Goal: Transaction & Acquisition: Book appointment/travel/reservation

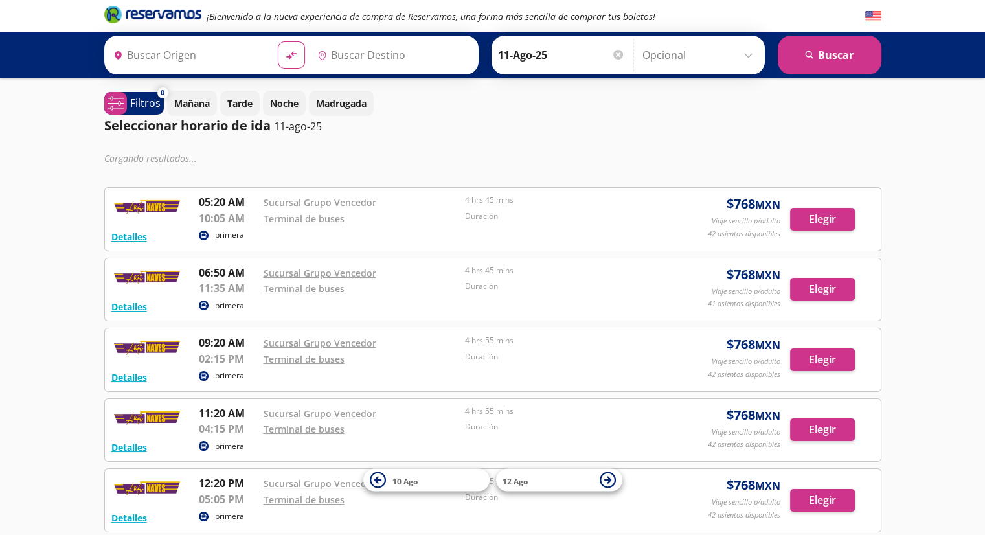
type input "[GEOGRAPHIC_DATA], [GEOGRAPHIC_DATA]"
type input "[GEOGRAPHIC_DATA], [GEOGRAPHIC_DATA][PERSON_NAME]"
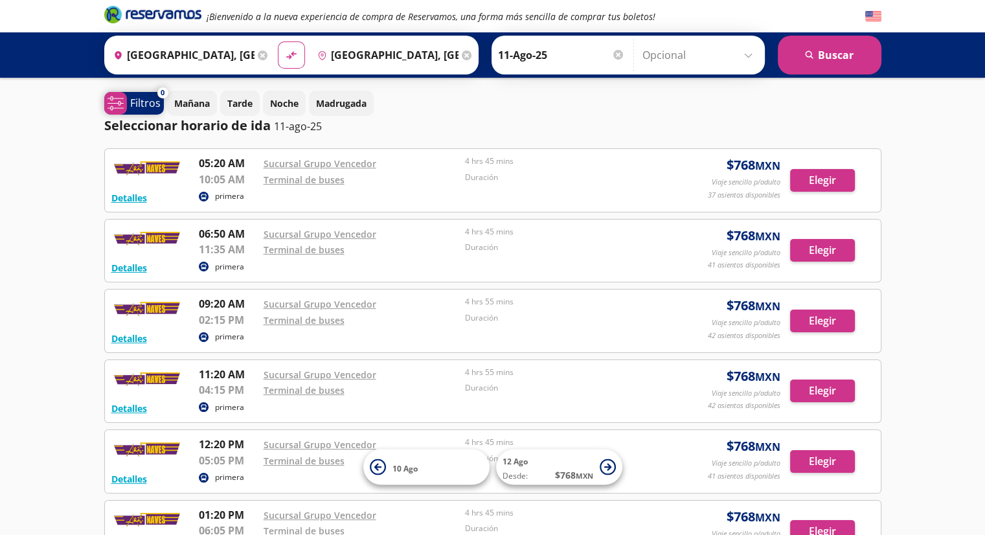
click at [130, 94] on span "system-uicons:filtering Filtros" at bounding box center [134, 103] width 60 height 23
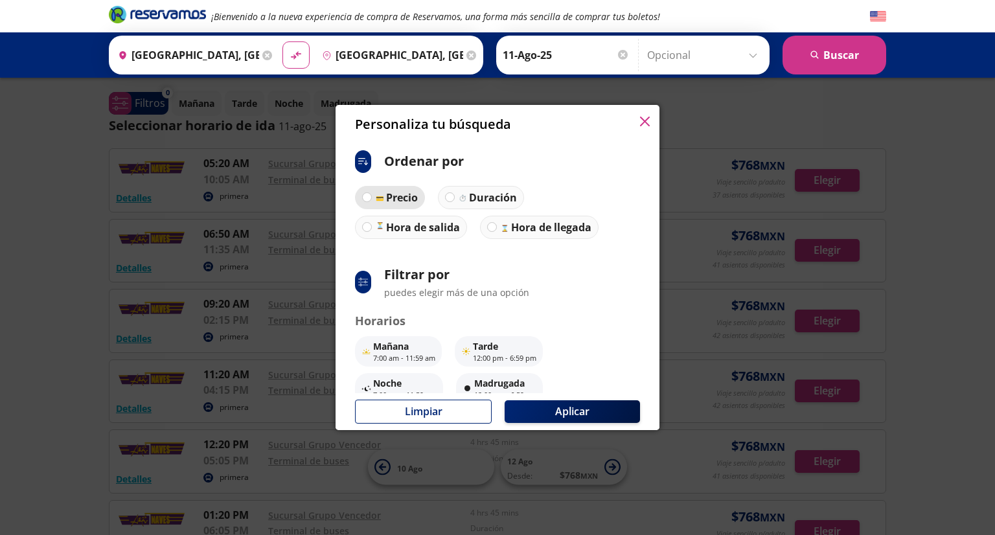
click at [394, 207] on label "Precio" at bounding box center [390, 197] width 70 height 23
click at [371, 201] on input "Precio" at bounding box center [367, 197] width 8 height 8
radio input "true"
click at [399, 207] on label "Precio" at bounding box center [389, 197] width 69 height 23
click at [370, 201] on input "Precio" at bounding box center [366, 197] width 8 height 8
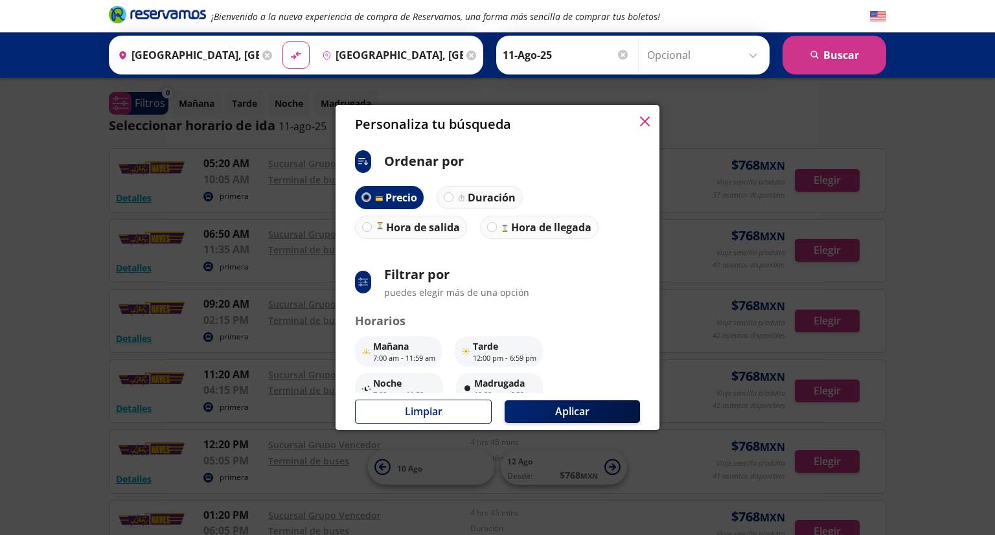
click at [368, 195] on div at bounding box center [366, 197] width 10 height 10
click at [368, 195] on input "Precio" at bounding box center [366, 197] width 8 height 8
click at [572, 407] on button "Aplicar" at bounding box center [571, 411] width 135 height 23
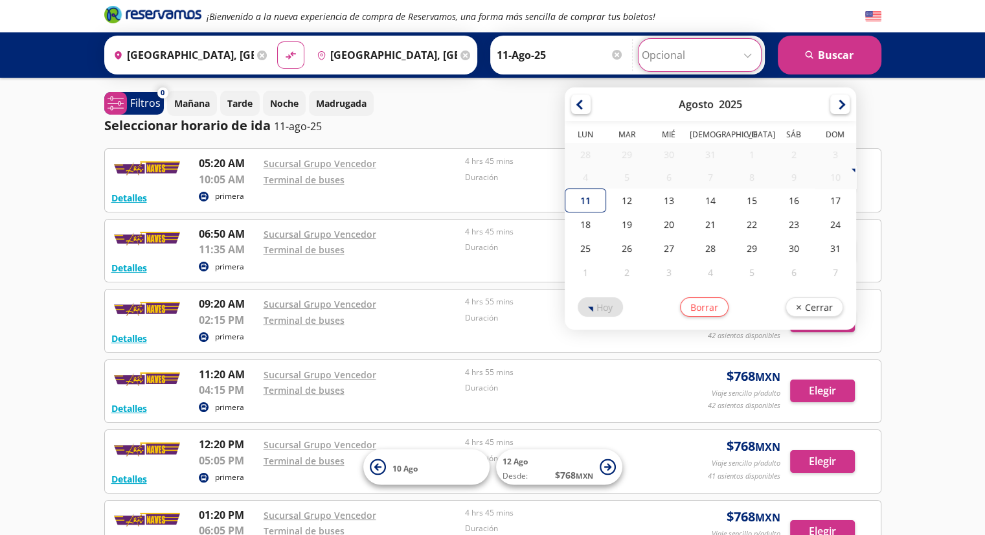
click at [735, 45] on input "Opcional" at bounding box center [700, 55] width 116 height 32
click at [909, 201] on div "¡Bienvenido a la nueva experiencia de compra de Reservamos, una forma más senci…" at bounding box center [492, 474] width 985 height 949
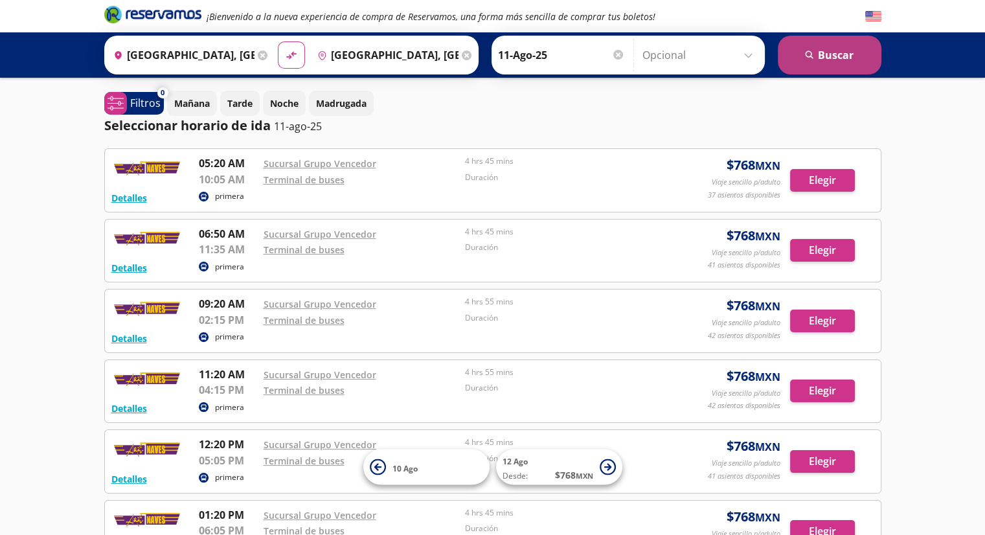
click at [820, 71] on button "search [GEOGRAPHIC_DATA]" at bounding box center [830, 55] width 104 height 39
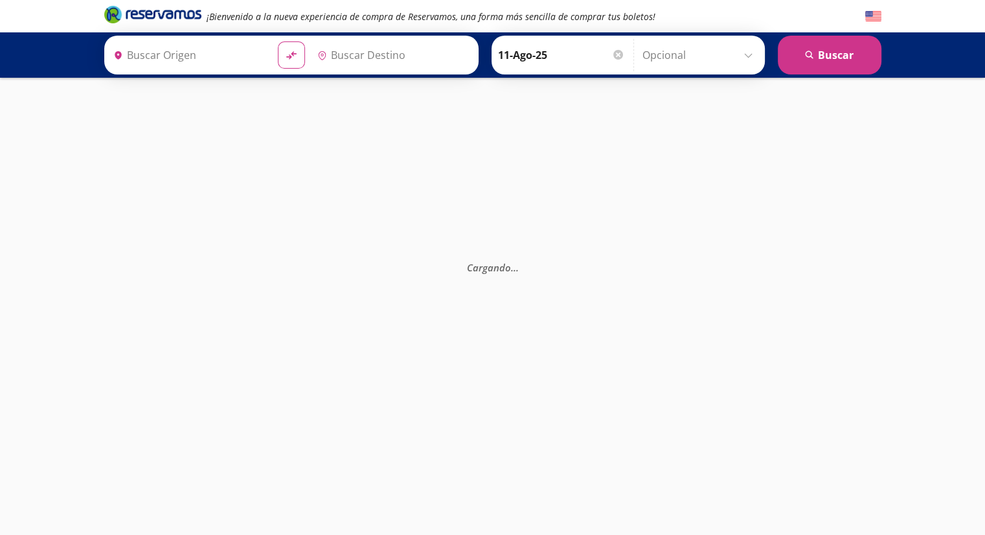
type input "[GEOGRAPHIC_DATA], [GEOGRAPHIC_DATA][PERSON_NAME]"
type input "[GEOGRAPHIC_DATA], [GEOGRAPHIC_DATA]"
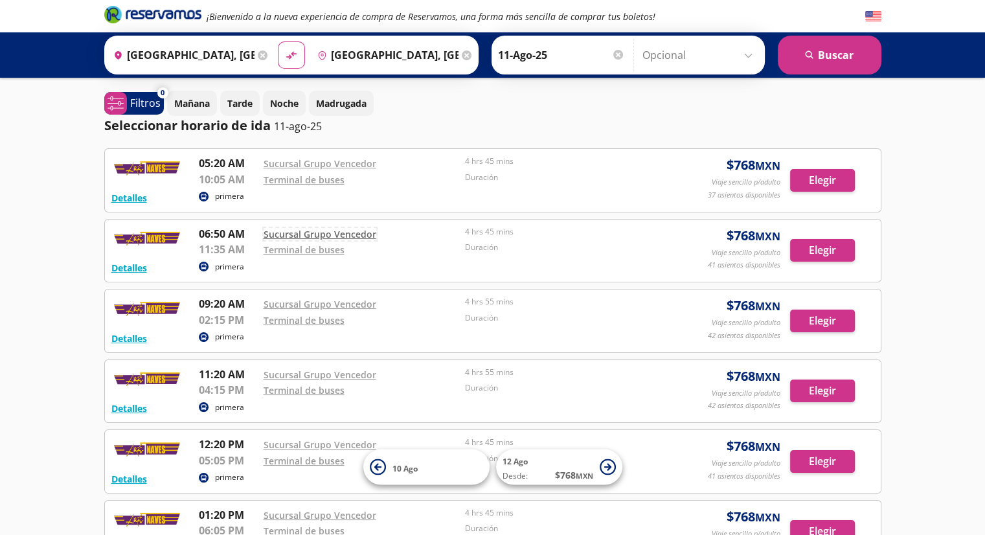
click at [328, 234] on link "Sucursal Grupo Vencedor" at bounding box center [320, 234] width 113 height 12
click at [804, 257] on button "Elegir" at bounding box center [822, 250] width 65 height 23
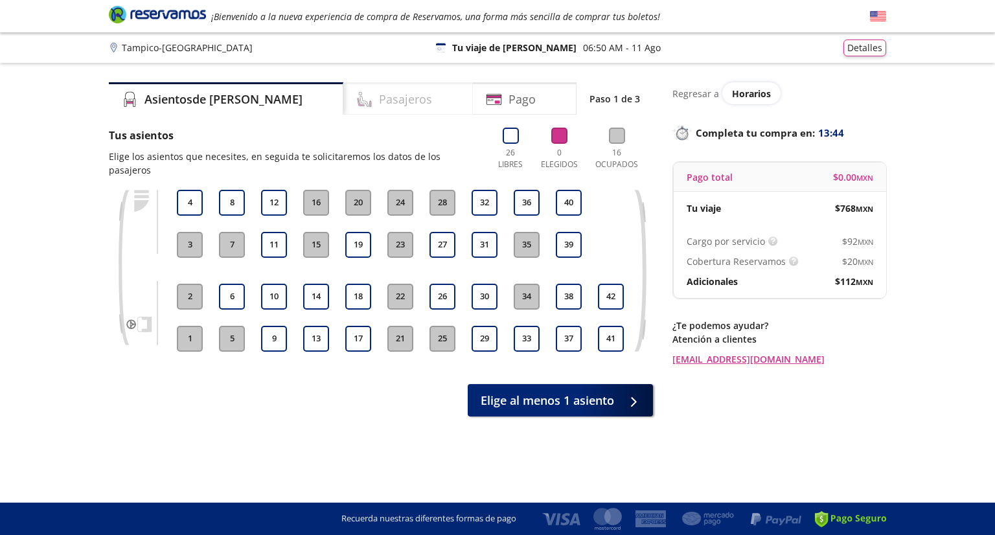
click at [406, 96] on div "Pasajeros" at bounding box center [408, 98] width 130 height 32
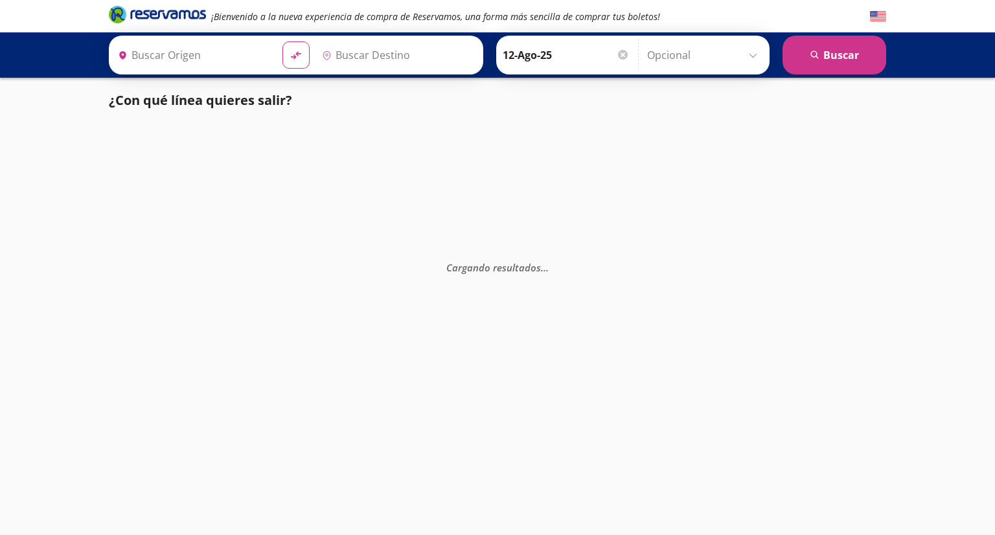
type input "[GEOGRAPHIC_DATA], [GEOGRAPHIC_DATA][PERSON_NAME]"
type input "[GEOGRAPHIC_DATA], [GEOGRAPHIC_DATA]"
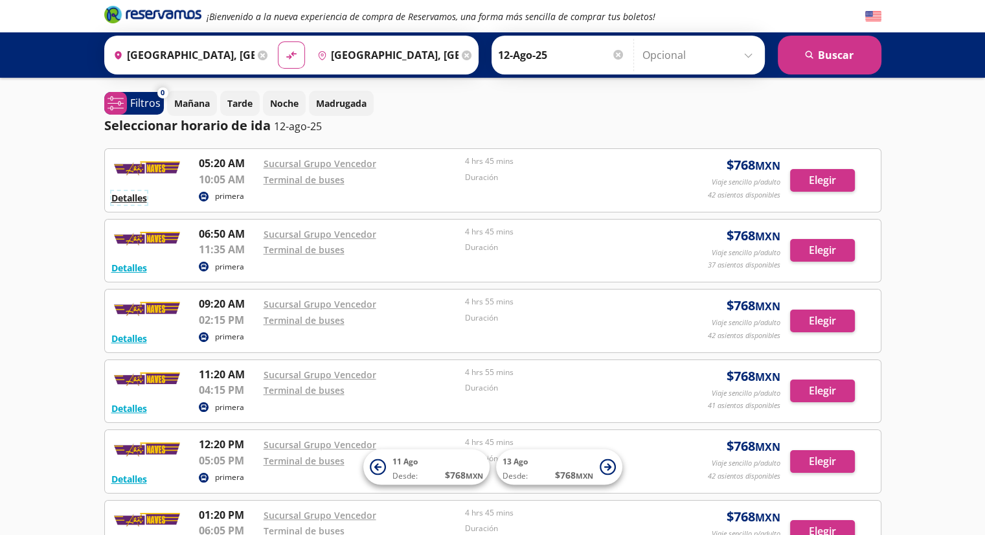
click at [135, 195] on button "Detalles" at bounding box center [129, 198] width 36 height 14
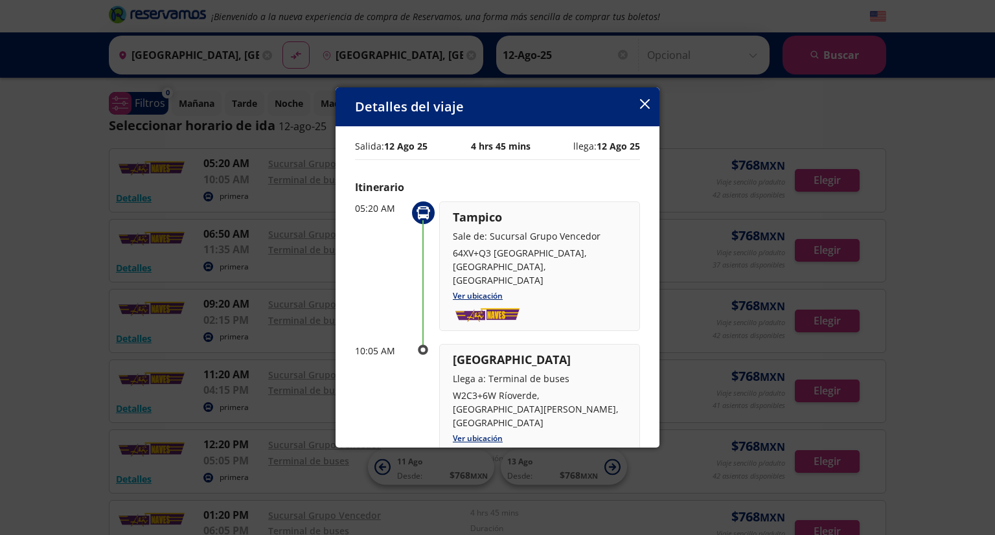
click at [642, 109] on button "button" at bounding box center [645, 105] width 10 height 16
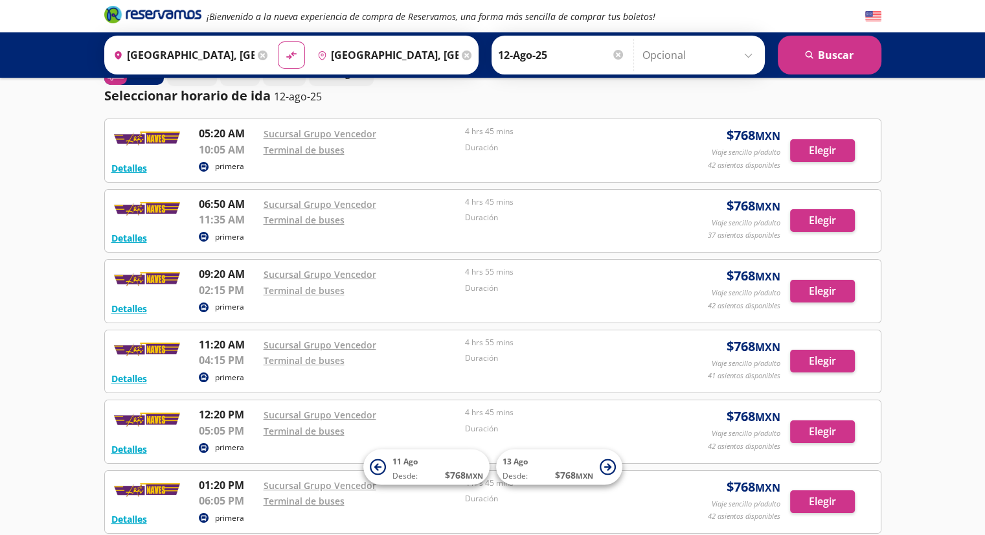
scroll to position [30, 0]
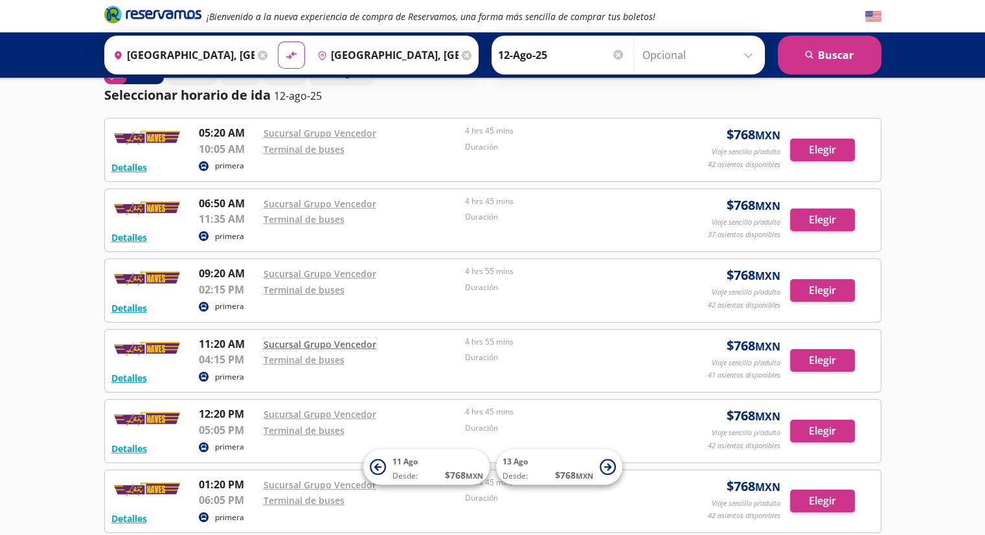
click at [325, 343] on link "Sucursal Grupo Vencedor" at bounding box center [320, 344] width 113 height 12
click at [124, 375] on button "Detalles" at bounding box center [129, 378] width 36 height 14
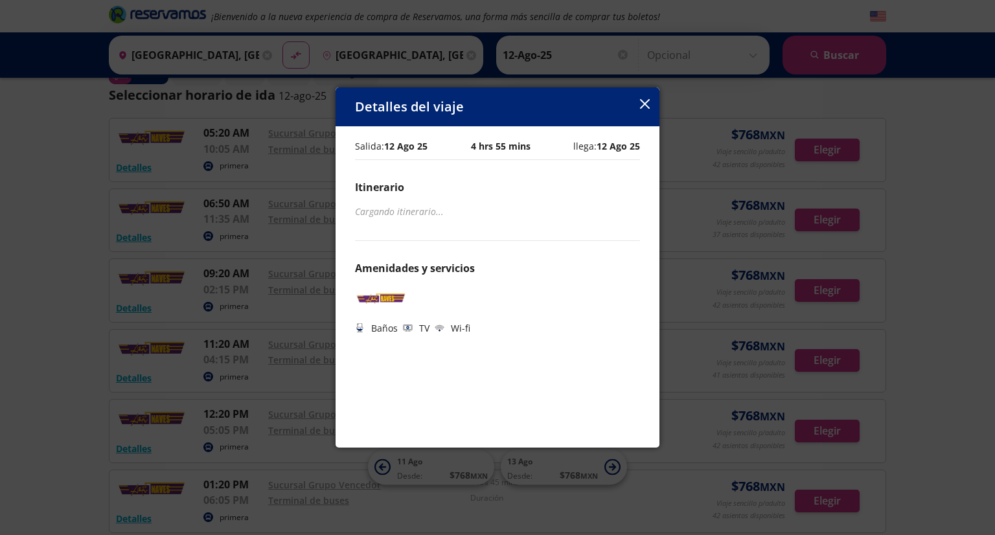
click at [642, 109] on button "button" at bounding box center [645, 105] width 10 height 16
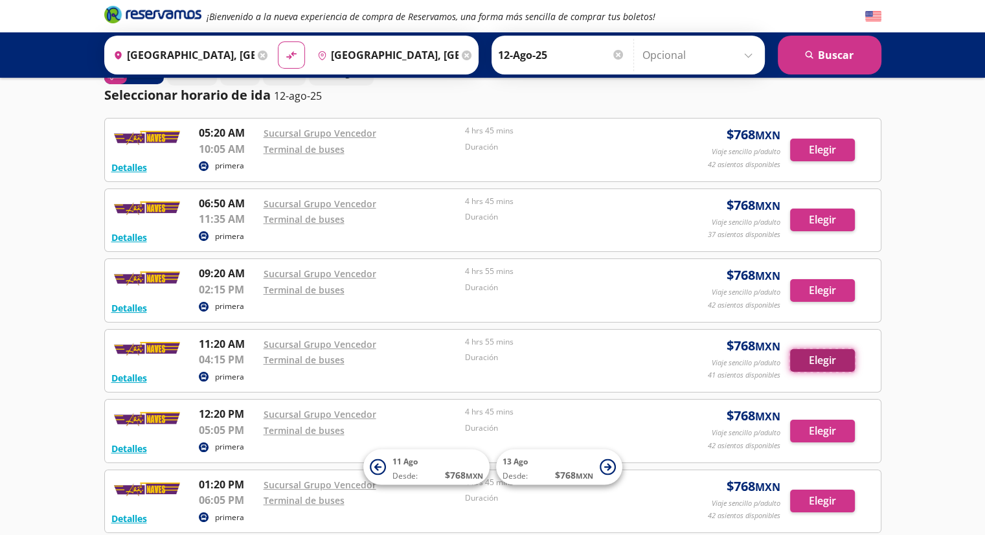
click at [813, 363] on button "Elegir" at bounding box center [822, 360] width 65 height 23
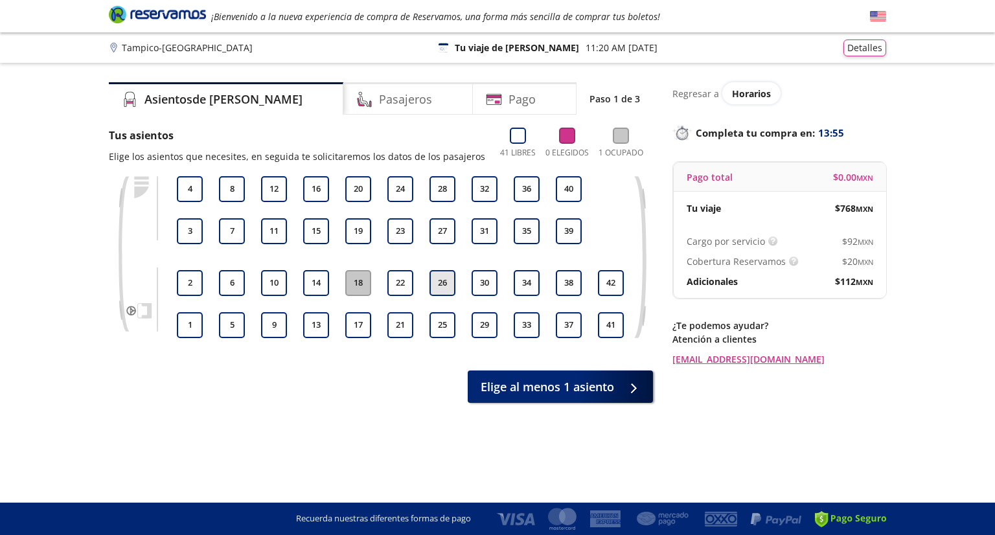
click at [444, 273] on button "26" at bounding box center [442, 283] width 26 height 26
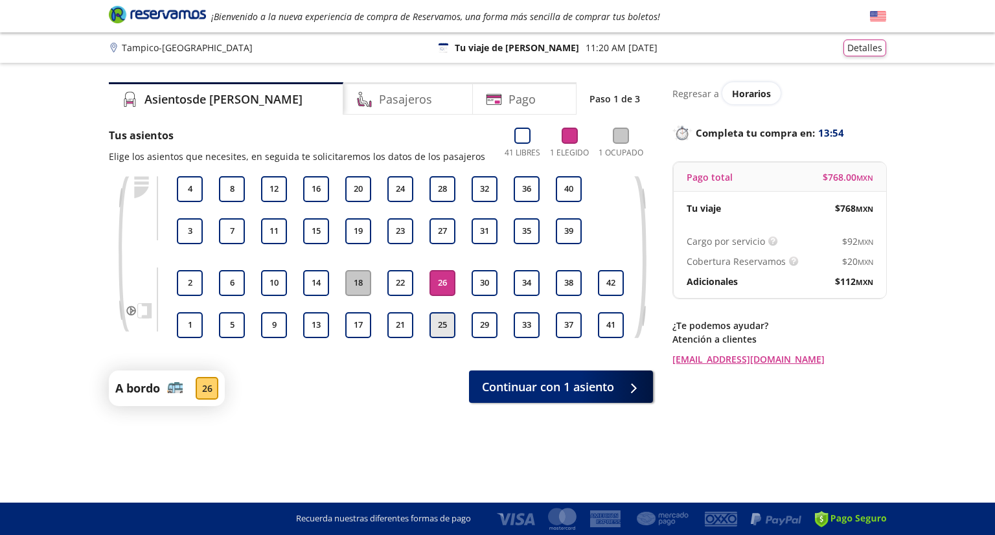
click at [440, 334] on button "25" at bounding box center [442, 325] width 26 height 26
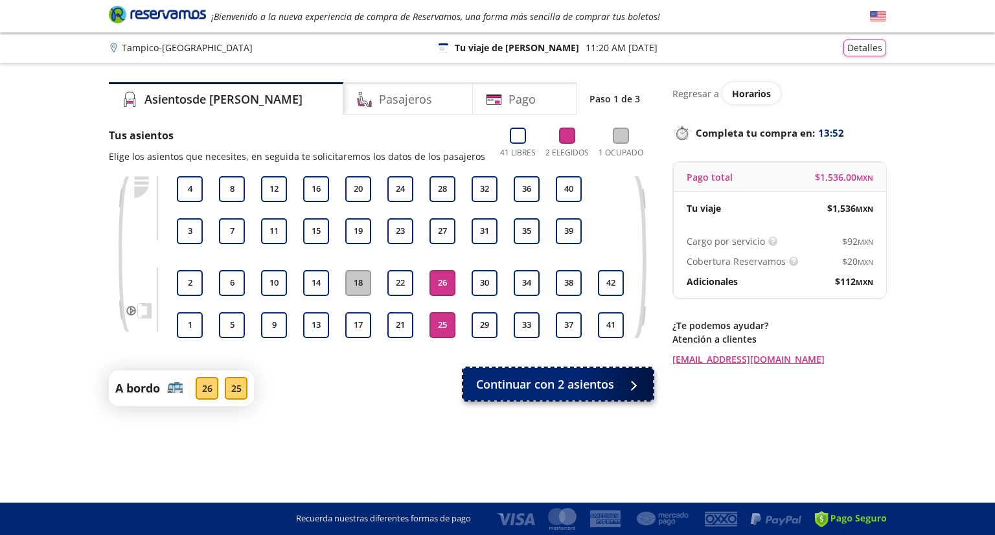
click at [519, 378] on span "Continuar con 2 asientos" at bounding box center [545, 384] width 138 height 17
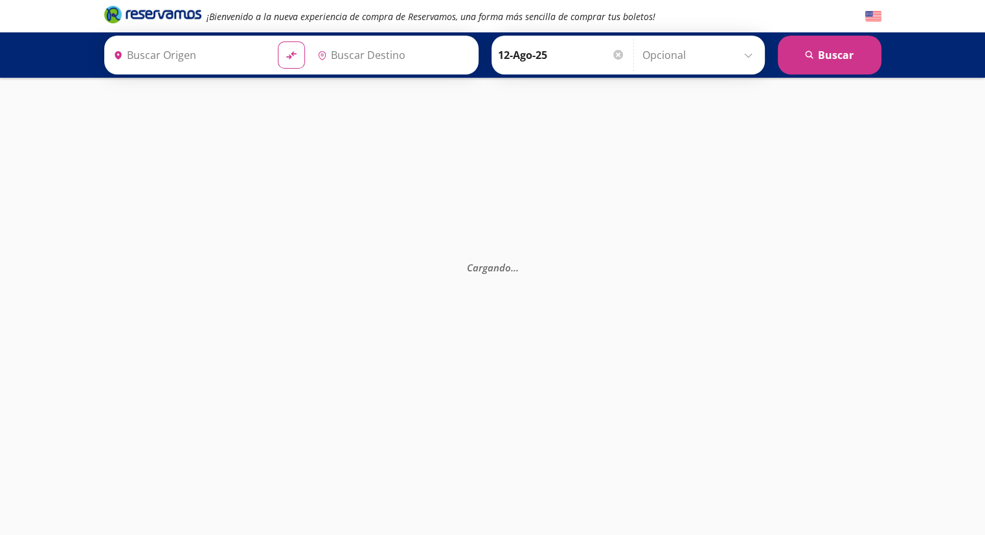
type input "[GEOGRAPHIC_DATA], [GEOGRAPHIC_DATA][PERSON_NAME]"
type input "[GEOGRAPHIC_DATA], [GEOGRAPHIC_DATA]"
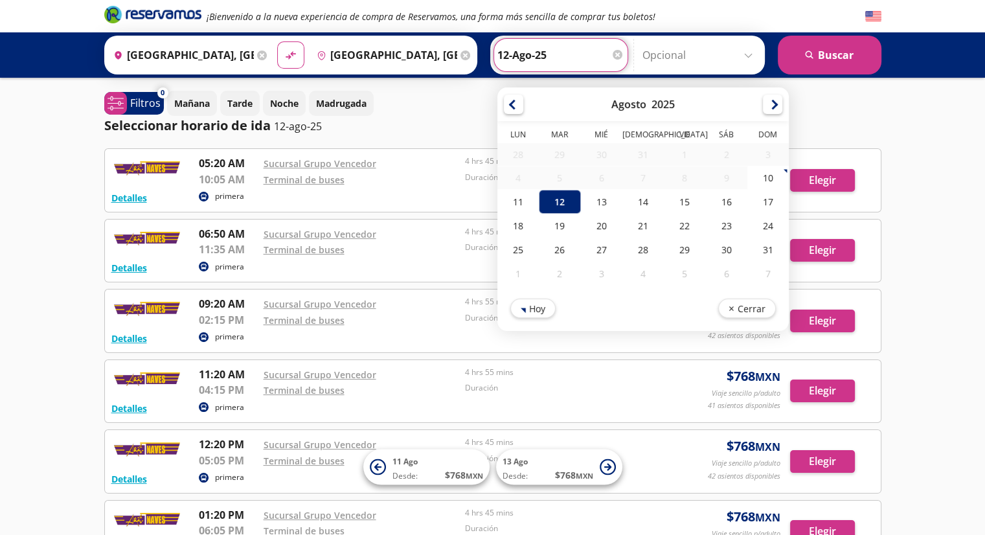
click at [591, 61] on input "12-Ago-25" at bounding box center [560, 55] width 127 height 32
click at [510, 199] on div "11" at bounding box center [517, 202] width 41 height 24
type input "11-Ago-25"
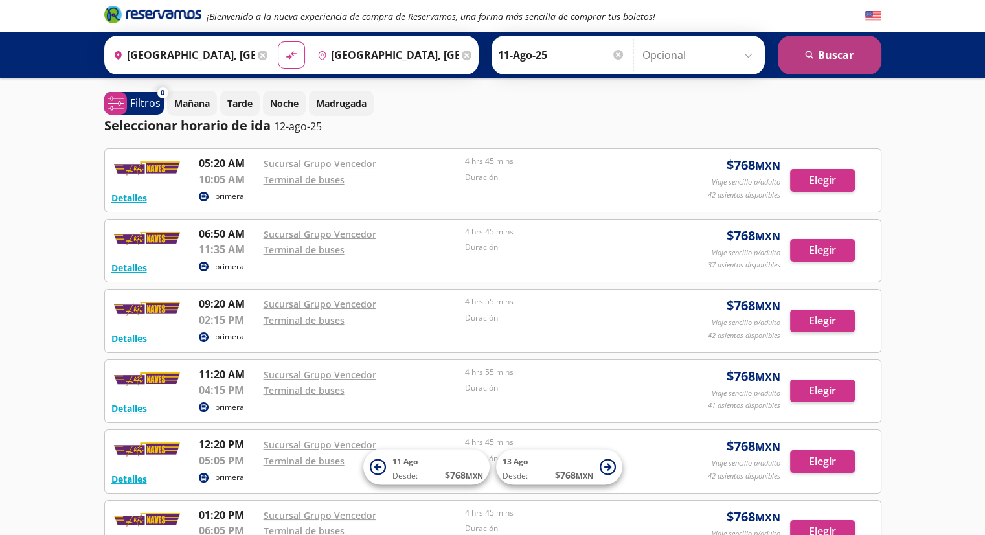
click at [811, 45] on button "search [GEOGRAPHIC_DATA]" at bounding box center [830, 55] width 104 height 39
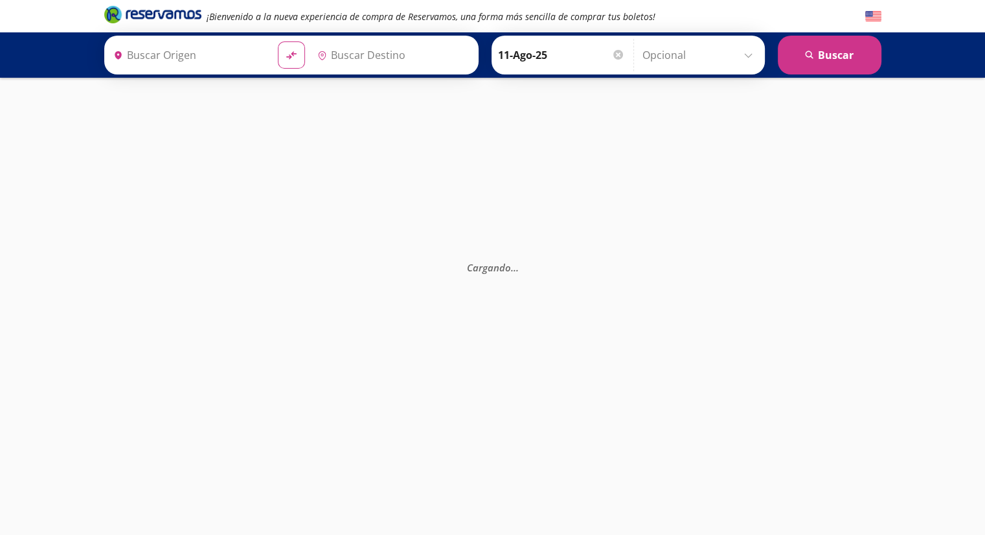
type input "[GEOGRAPHIC_DATA], [GEOGRAPHIC_DATA]"
type input "[GEOGRAPHIC_DATA], [GEOGRAPHIC_DATA][PERSON_NAME]"
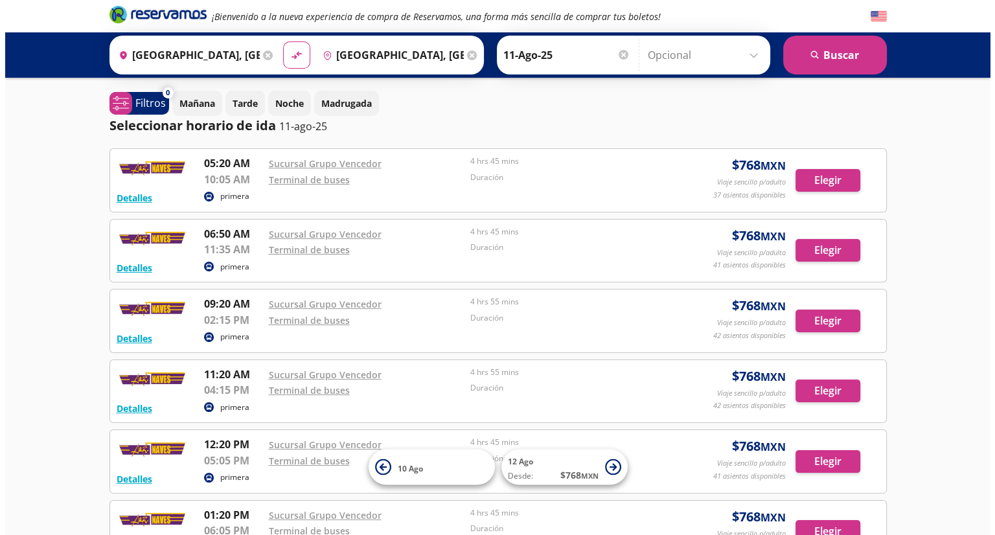
scroll to position [27, 0]
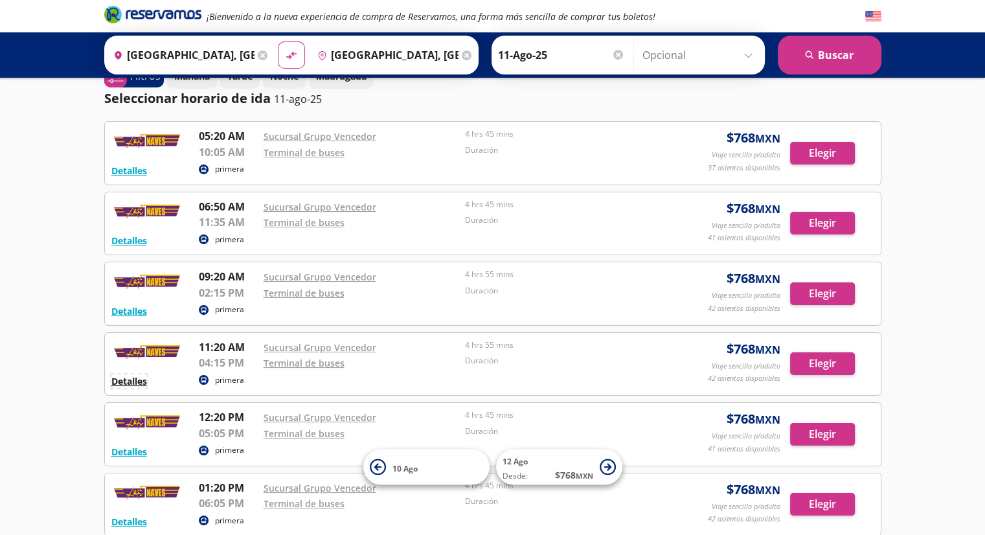
click at [144, 376] on button "Detalles" at bounding box center [129, 381] width 36 height 14
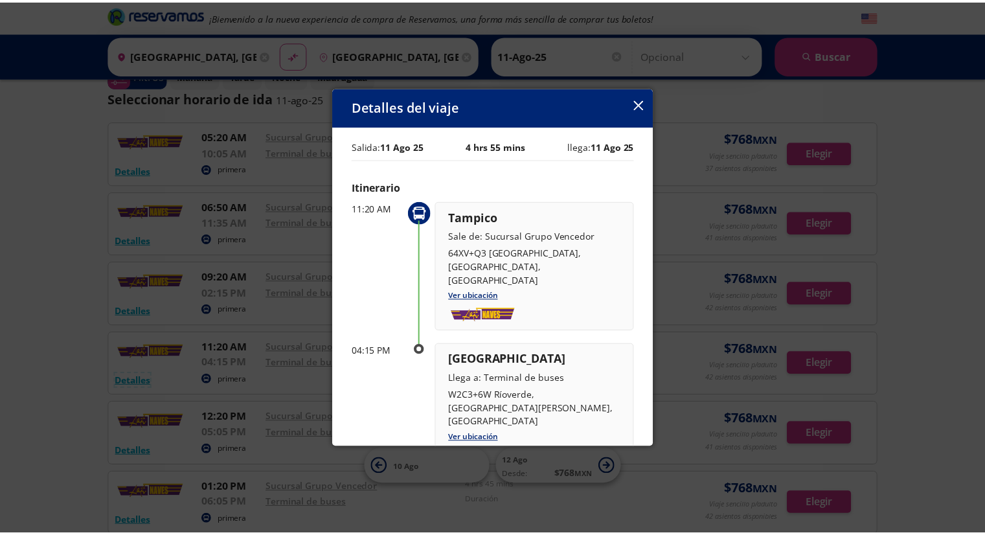
scroll to position [110, 0]
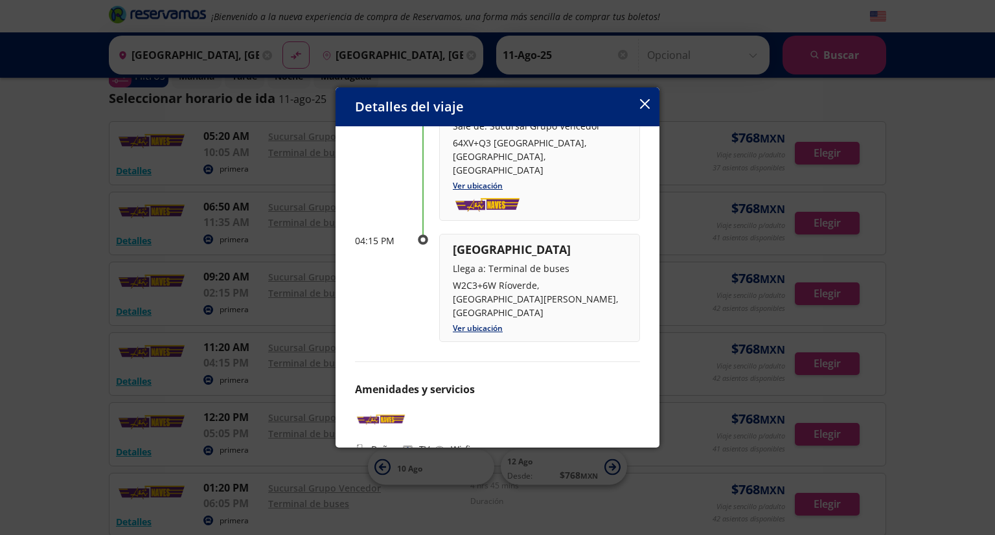
click at [641, 100] on icon "button" at bounding box center [645, 104] width 10 height 10
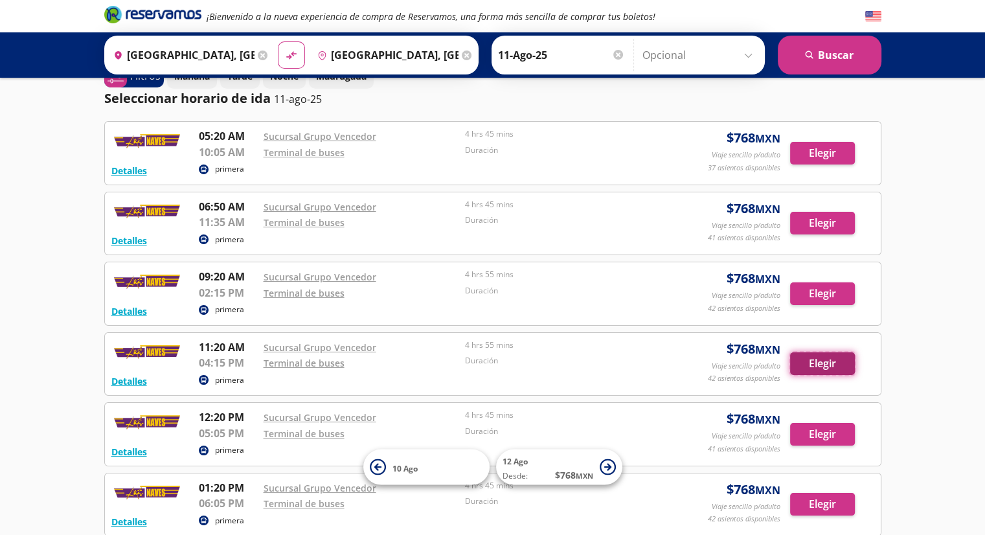
click at [805, 366] on button "Elegir" at bounding box center [822, 363] width 65 height 23
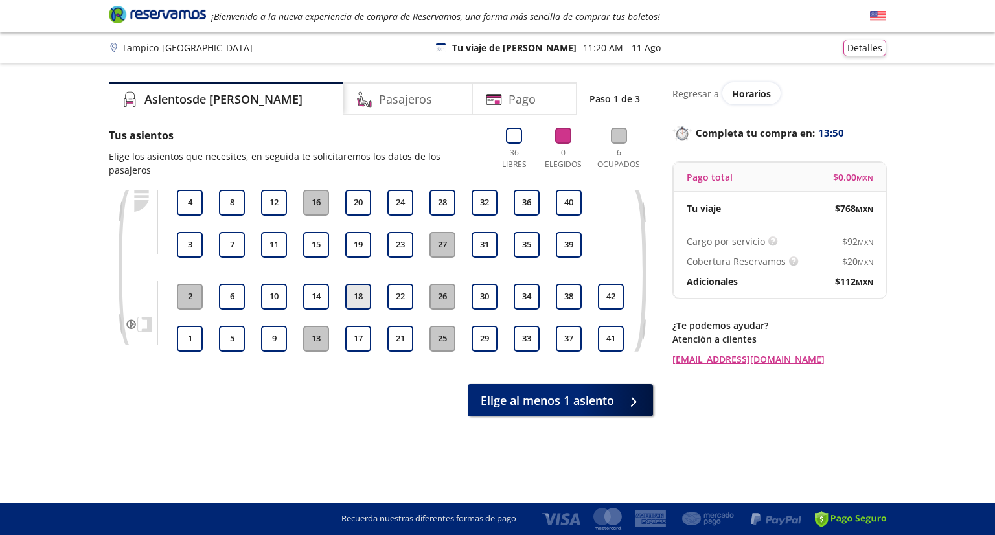
click at [363, 286] on button "18" at bounding box center [358, 297] width 26 height 26
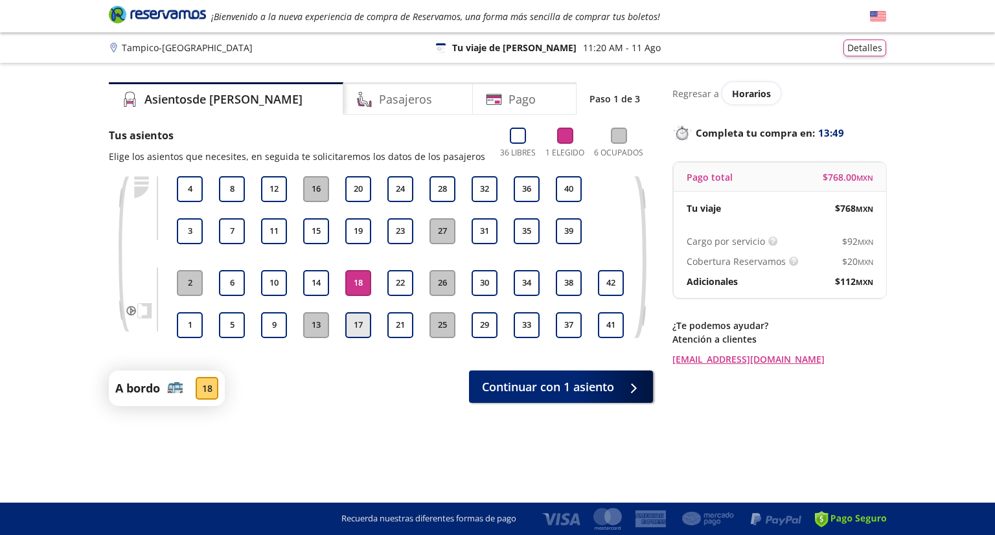
click at [360, 317] on button "17" at bounding box center [358, 325] width 26 height 26
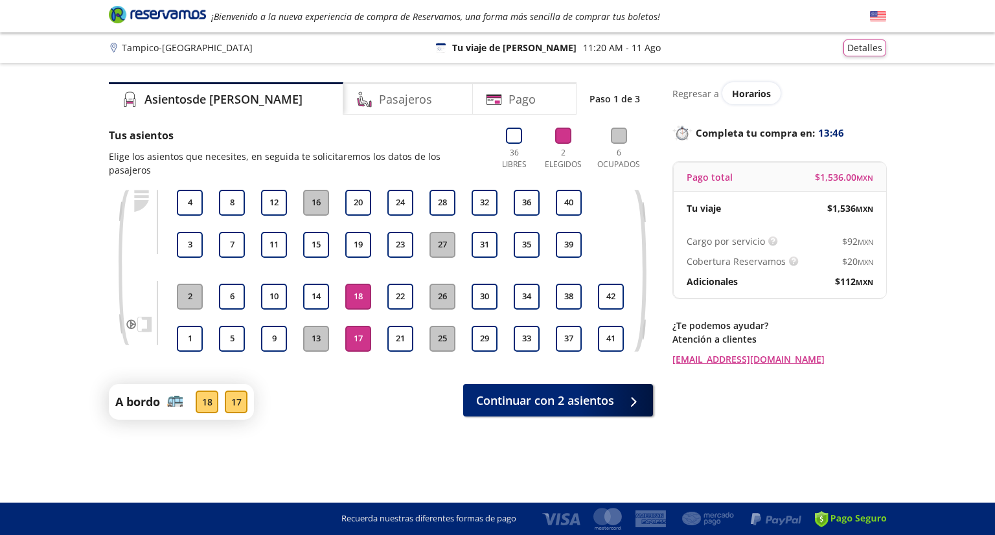
click at [345, 286] on button "18" at bounding box center [358, 297] width 26 height 26
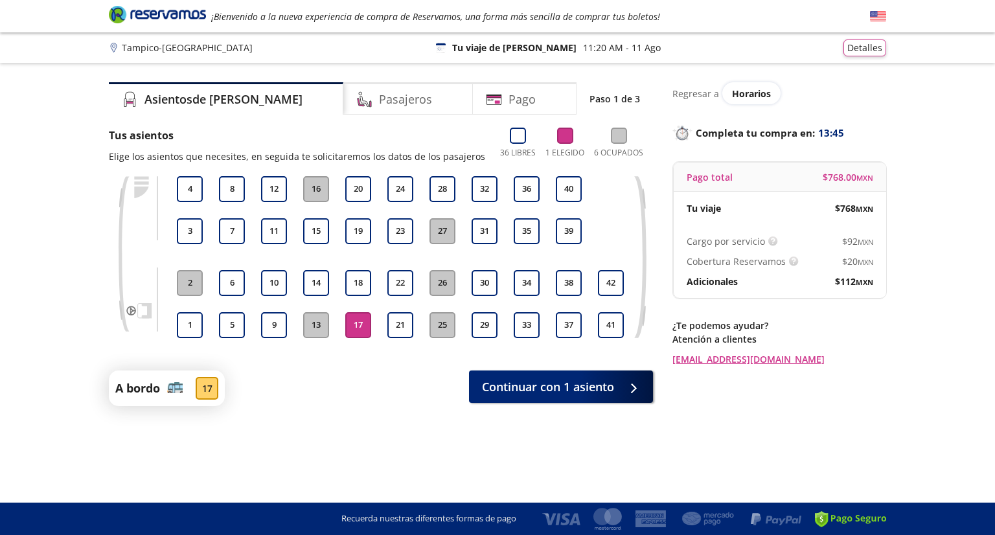
click at [354, 326] on button "17" at bounding box center [358, 325] width 26 height 26
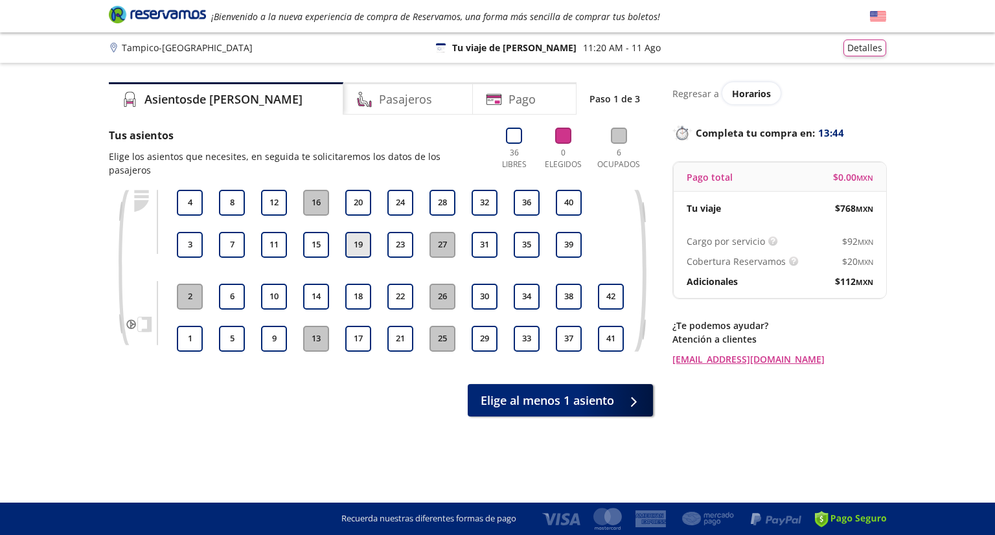
click at [360, 232] on button "19" at bounding box center [358, 245] width 26 height 26
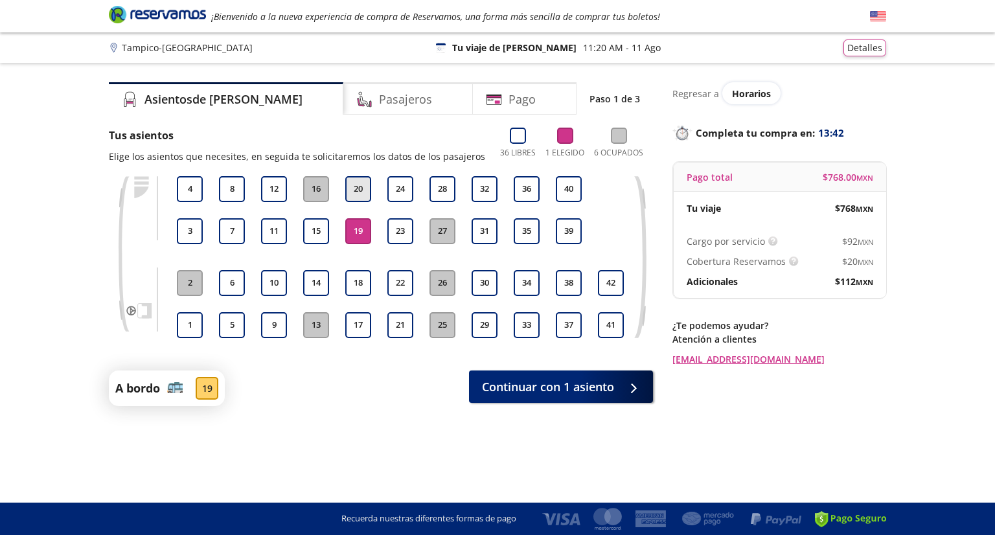
click at [359, 183] on button "20" at bounding box center [358, 189] width 26 height 26
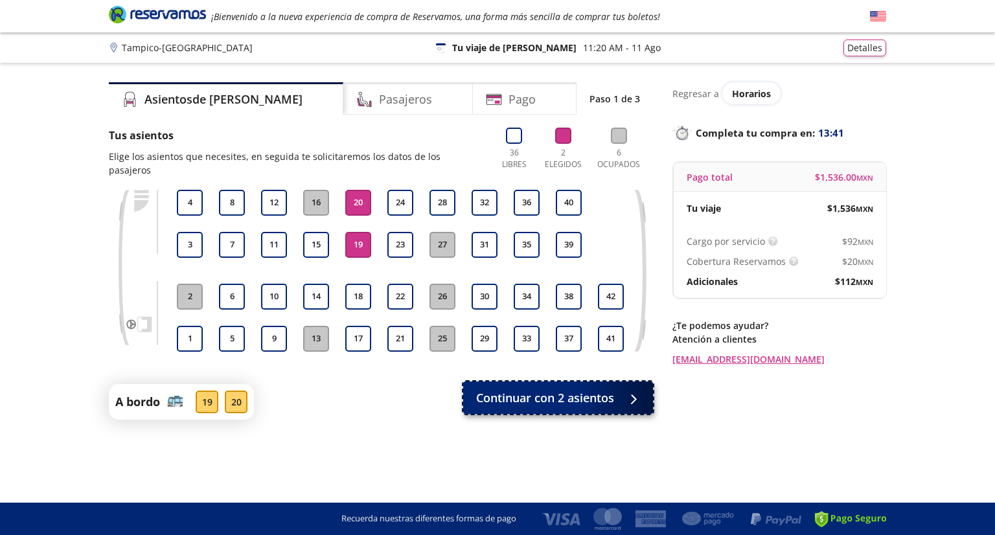
click at [569, 396] on button "Continuar con 2 asientos" at bounding box center [558, 397] width 190 height 32
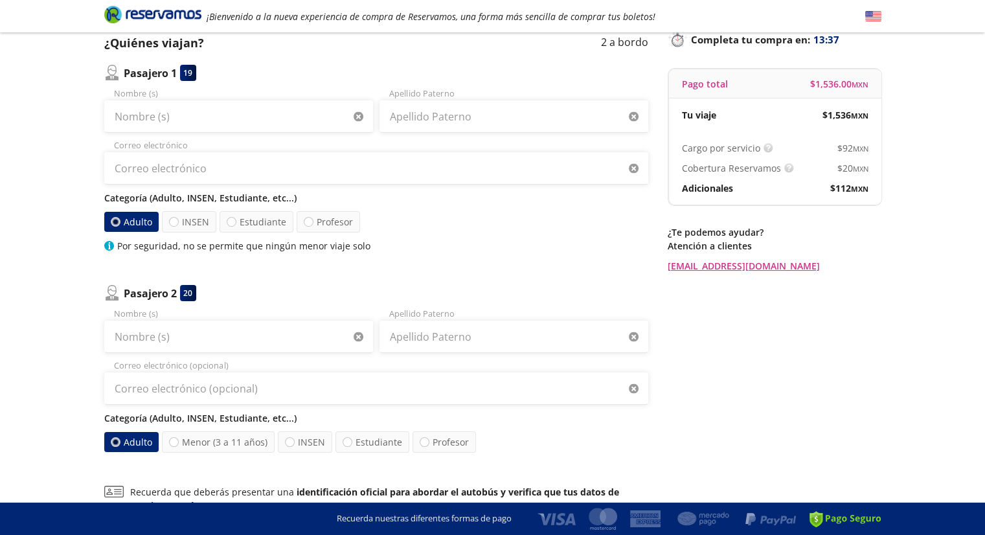
scroll to position [95, 0]
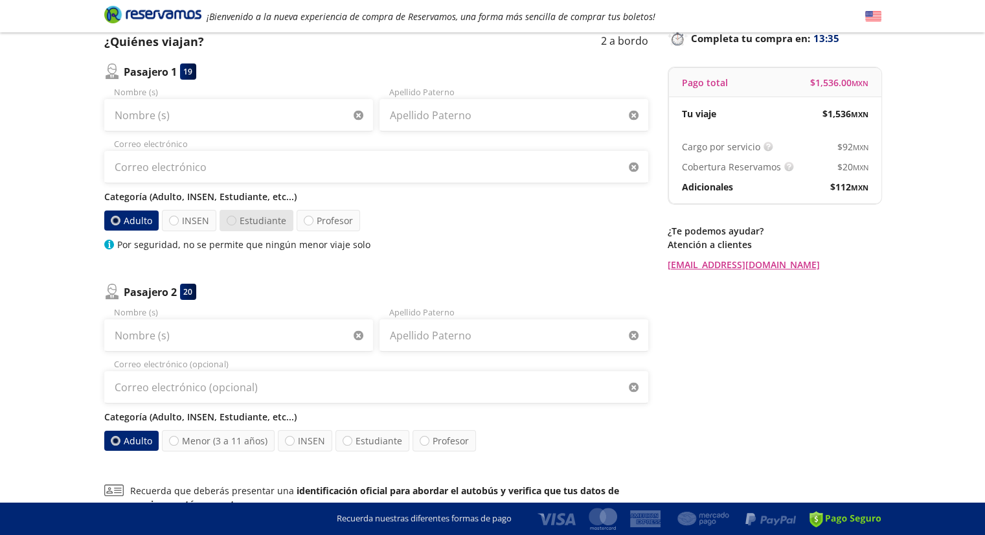
click at [231, 219] on div at bounding box center [232, 221] width 10 height 10
click at [231, 219] on input "Estudiante" at bounding box center [231, 220] width 8 height 8
radio input "true"
radio input "false"
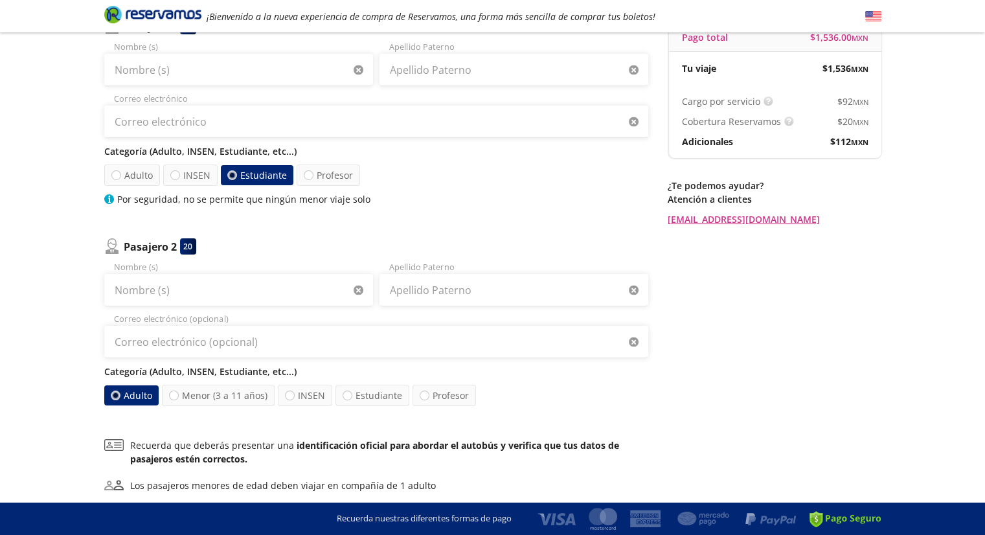
scroll to position [140, 0]
click at [355, 399] on label "Estudiante" at bounding box center [372, 395] width 74 height 21
click at [352, 399] on input "Estudiante" at bounding box center [347, 395] width 8 height 8
radio input "true"
radio input "false"
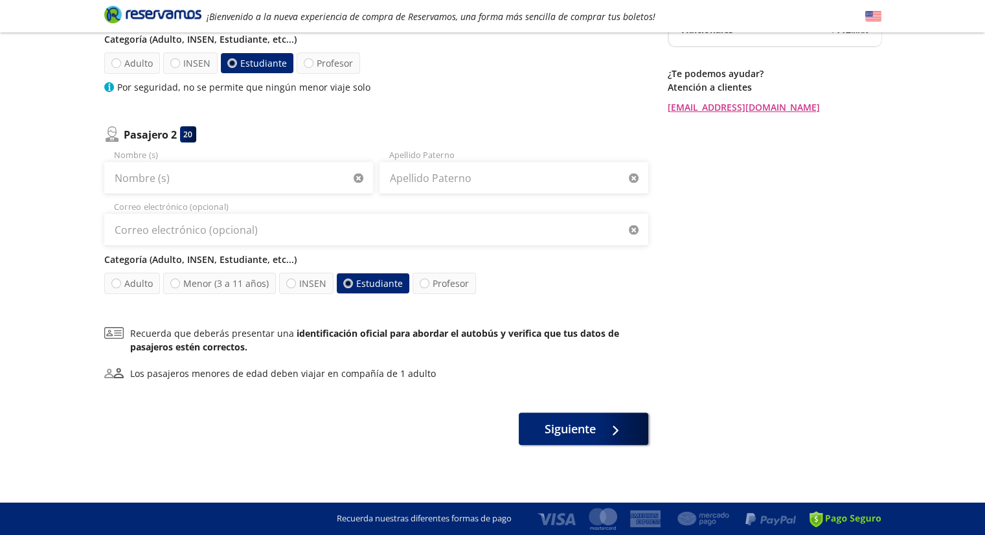
scroll to position [251, 0]
click at [553, 422] on span "Siguiente" at bounding box center [570, 426] width 51 height 17
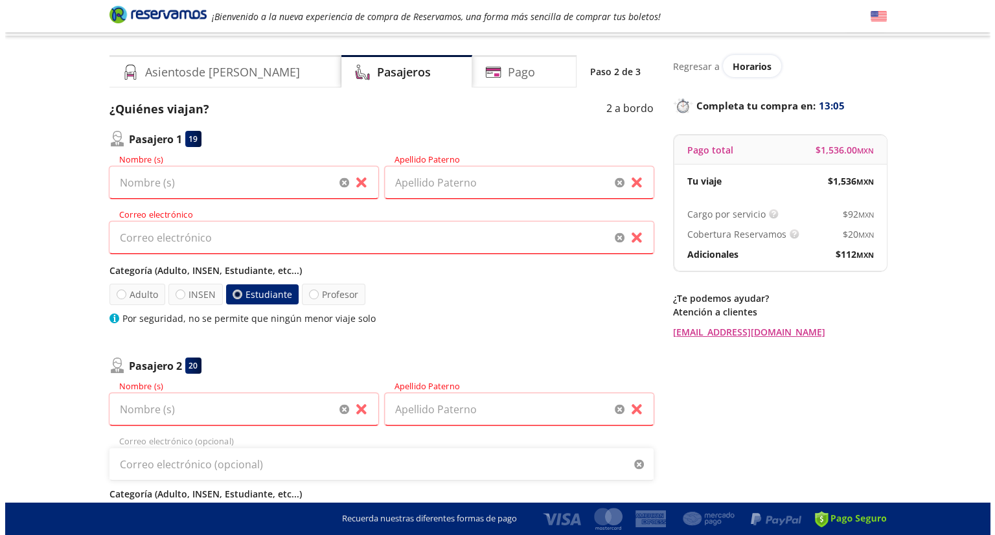
scroll to position [0, 0]
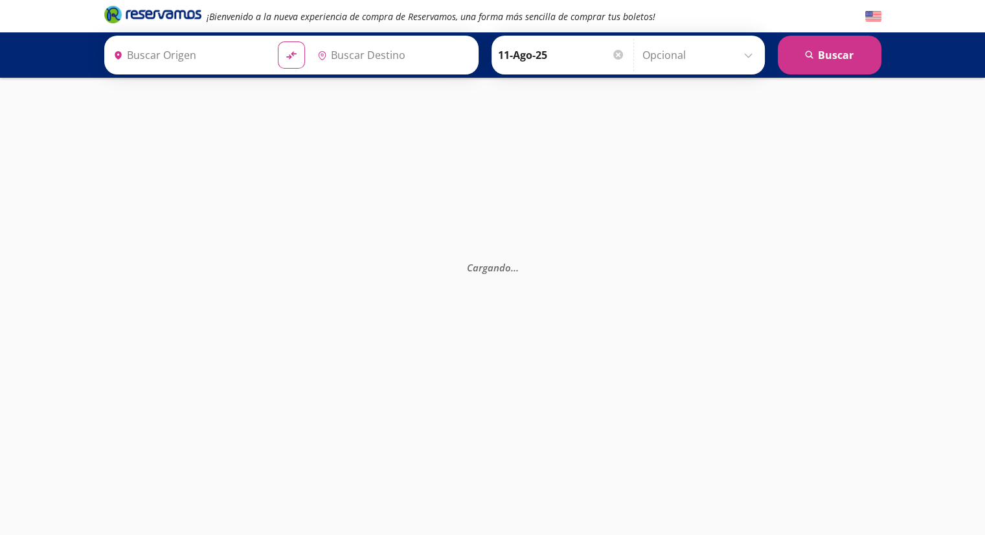
type input "[GEOGRAPHIC_DATA], [GEOGRAPHIC_DATA]"
type input "[GEOGRAPHIC_DATA], [GEOGRAPHIC_DATA][PERSON_NAME]"
type input "[GEOGRAPHIC_DATA], [GEOGRAPHIC_DATA]"
type input "[GEOGRAPHIC_DATA], [GEOGRAPHIC_DATA][PERSON_NAME]"
type input "[GEOGRAPHIC_DATA], [GEOGRAPHIC_DATA]"
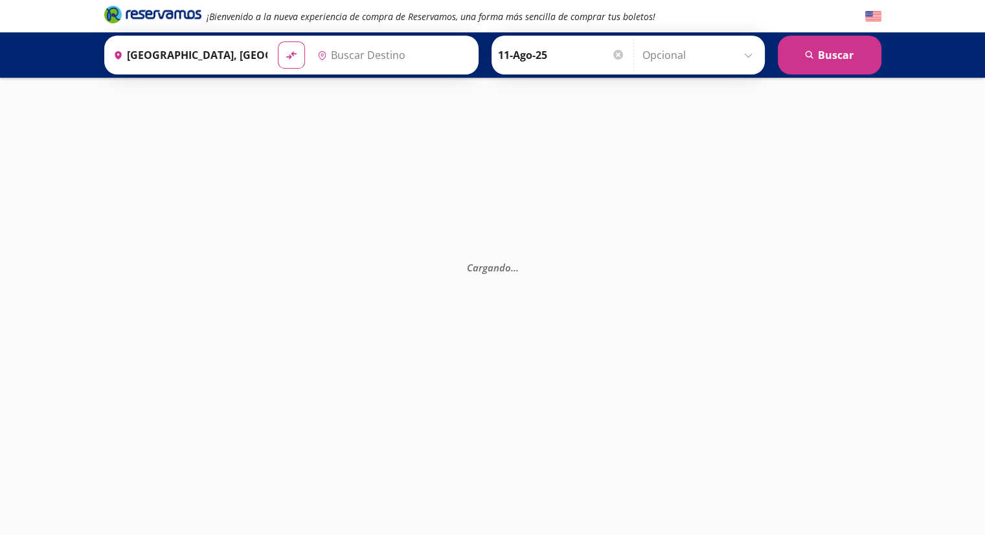
type input "[GEOGRAPHIC_DATA], [GEOGRAPHIC_DATA][PERSON_NAME]"
